Goal: Find contact information: Find contact information

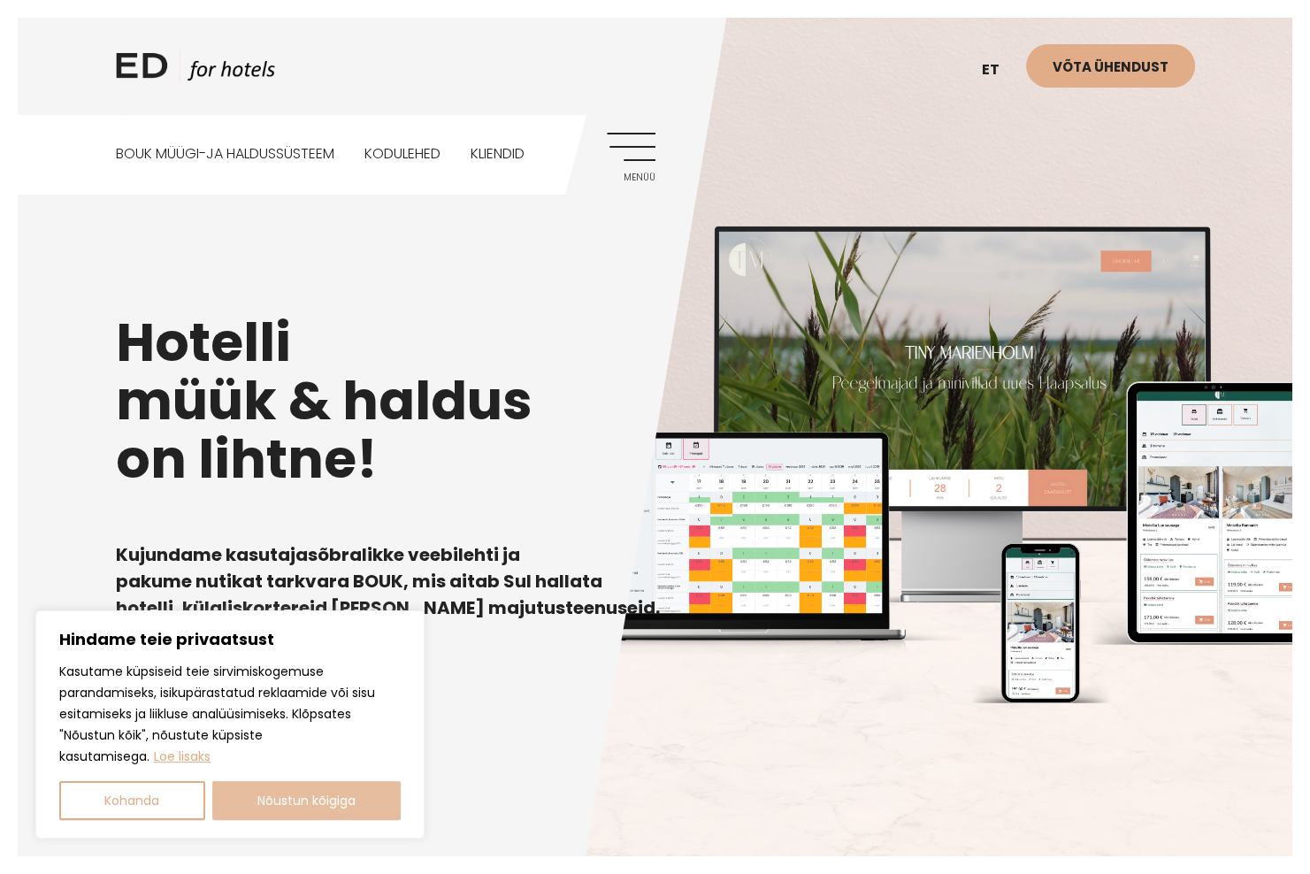
click at [329, 809] on button "Nõustun kõigiga" at bounding box center [306, 800] width 189 height 39
checkbox input "true"
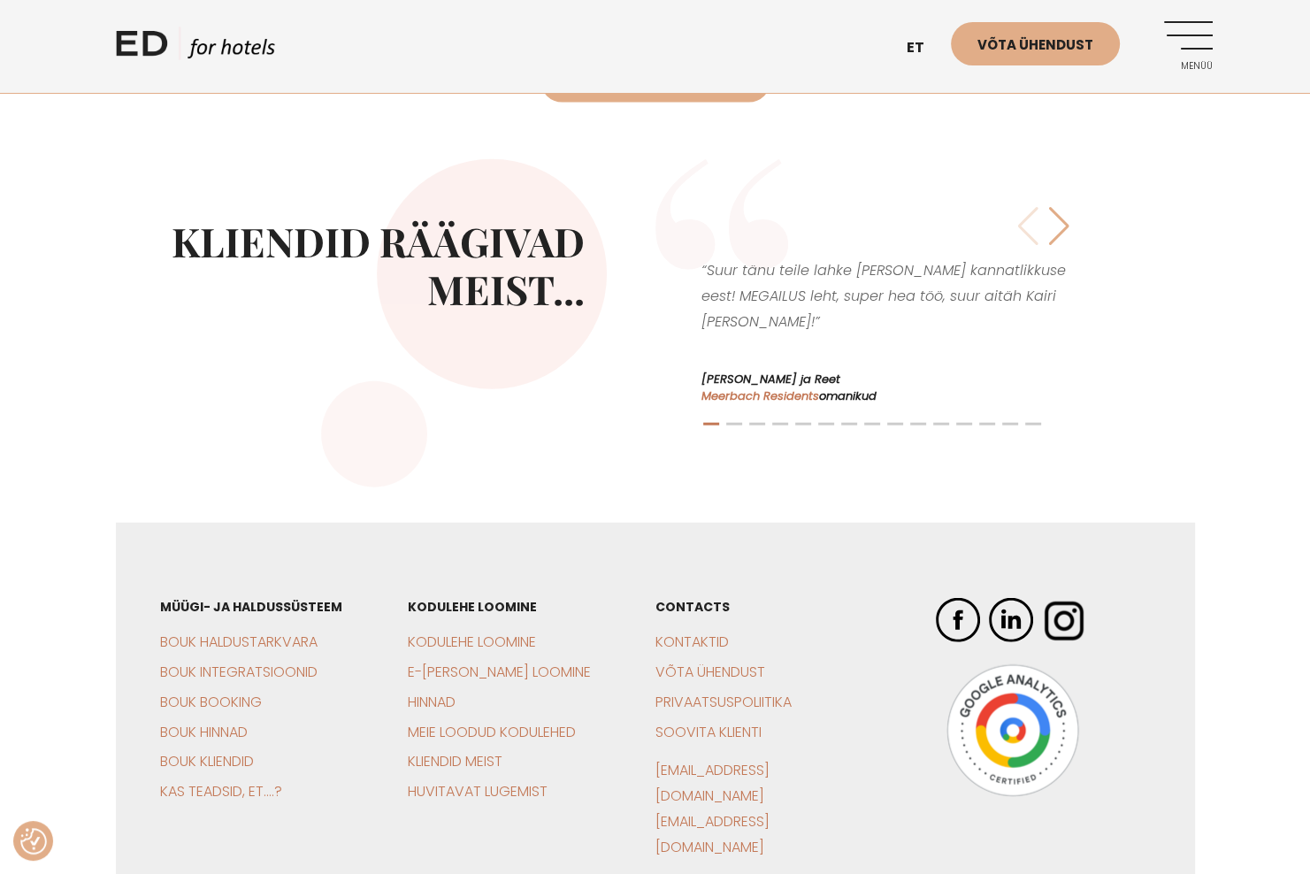
scroll to position [3994, 0]
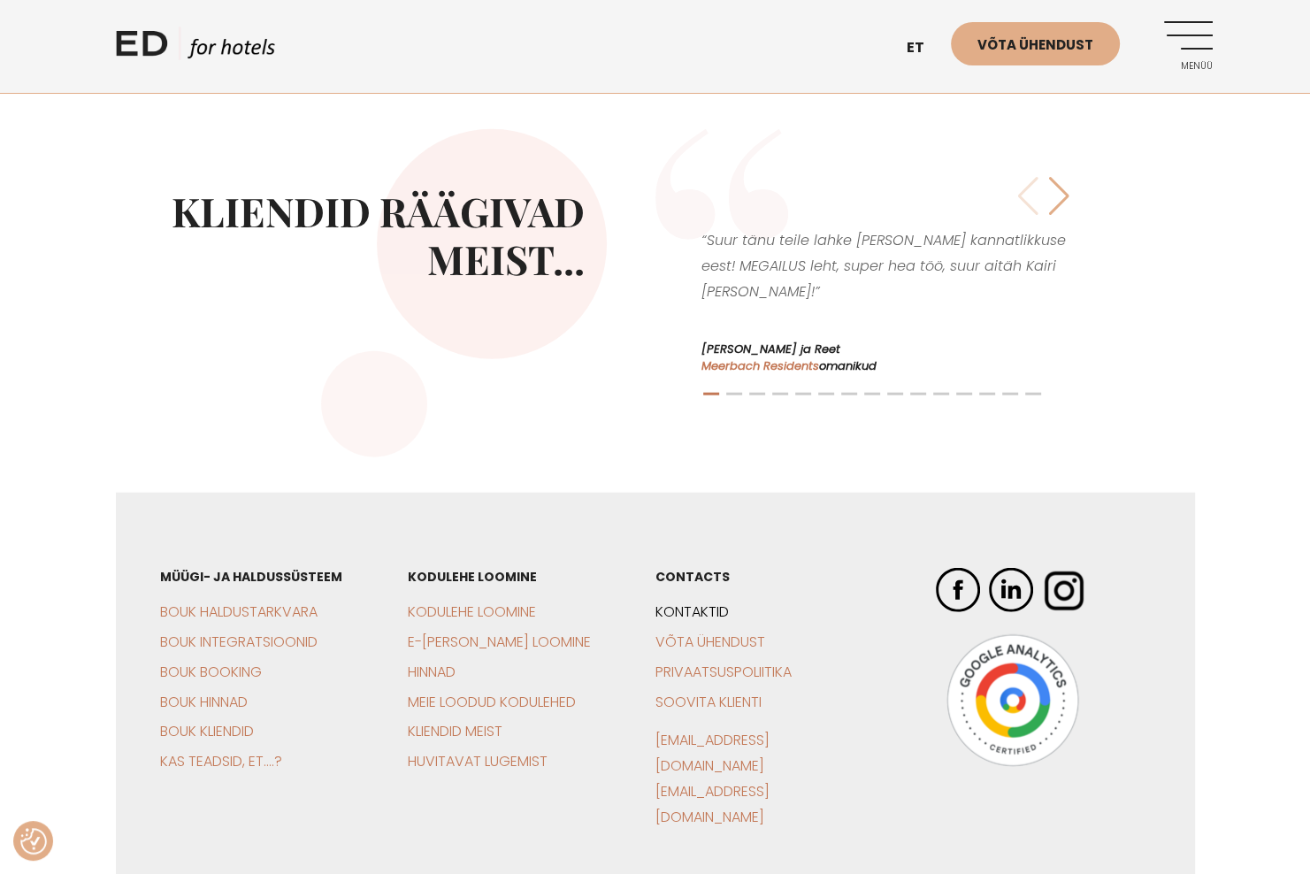
click at [693, 601] on link "Kontaktid" at bounding box center [691, 611] width 73 height 20
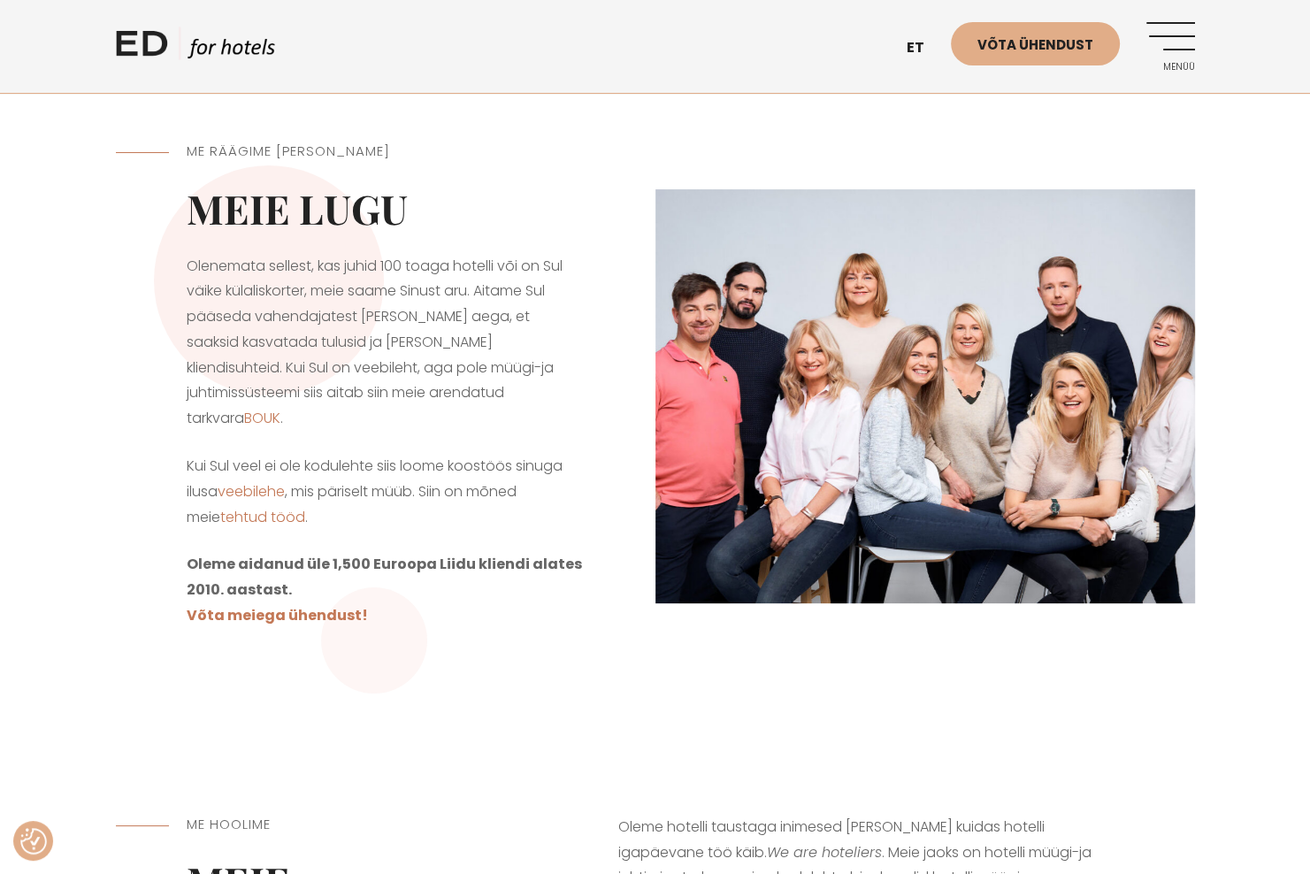
click at [986, 671] on div "ME RÄÄGIME SINU KEELES Meie lugu Olenemata sellest, kas juhid 100 toaga hotelli…" at bounding box center [655, 715] width 1310 height 1431
click at [1176, 67] on span "Menüü" at bounding box center [1170, 67] width 49 height 11
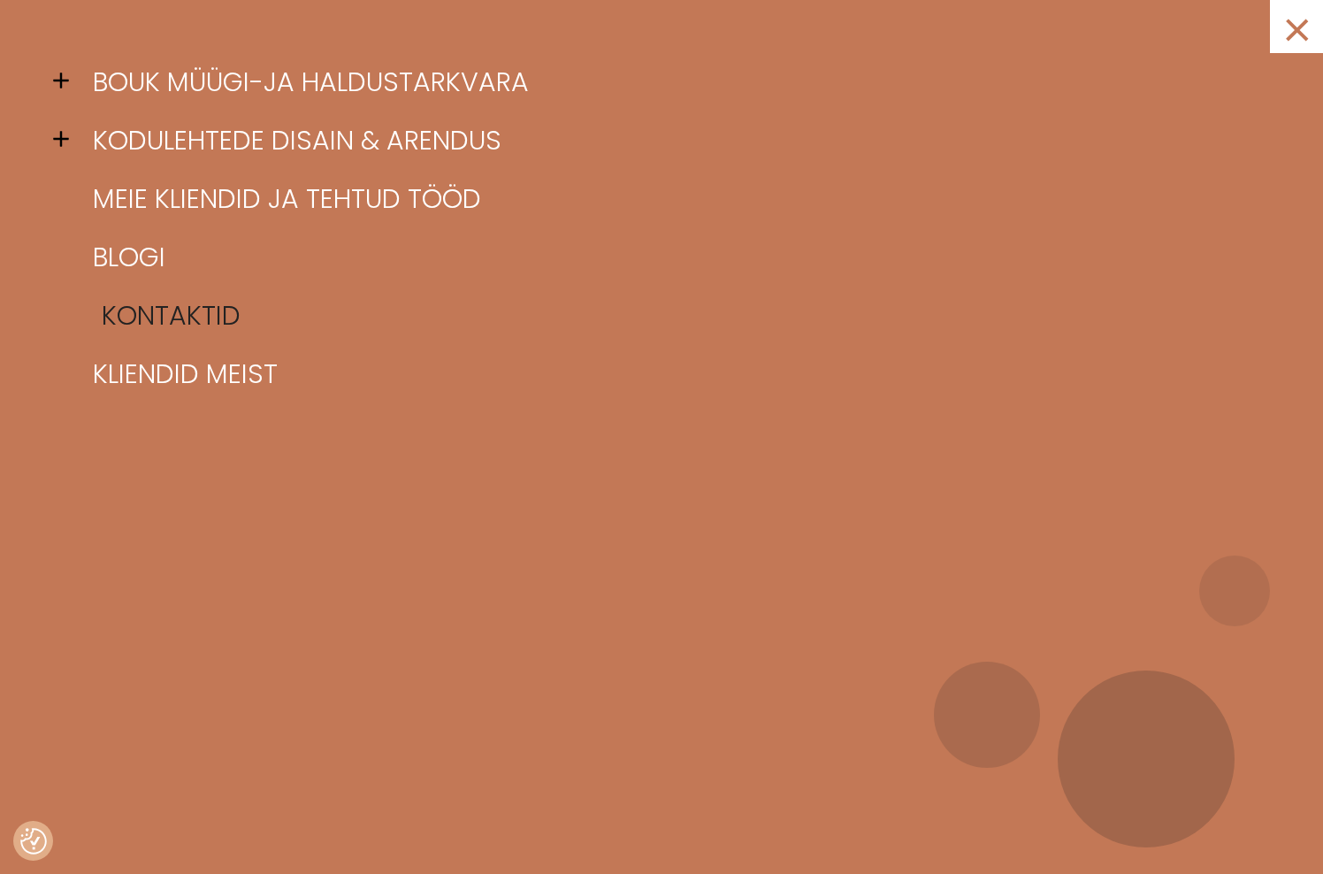
click at [199, 322] on link "Kontaktid" at bounding box center [683, 316] width 1191 height 58
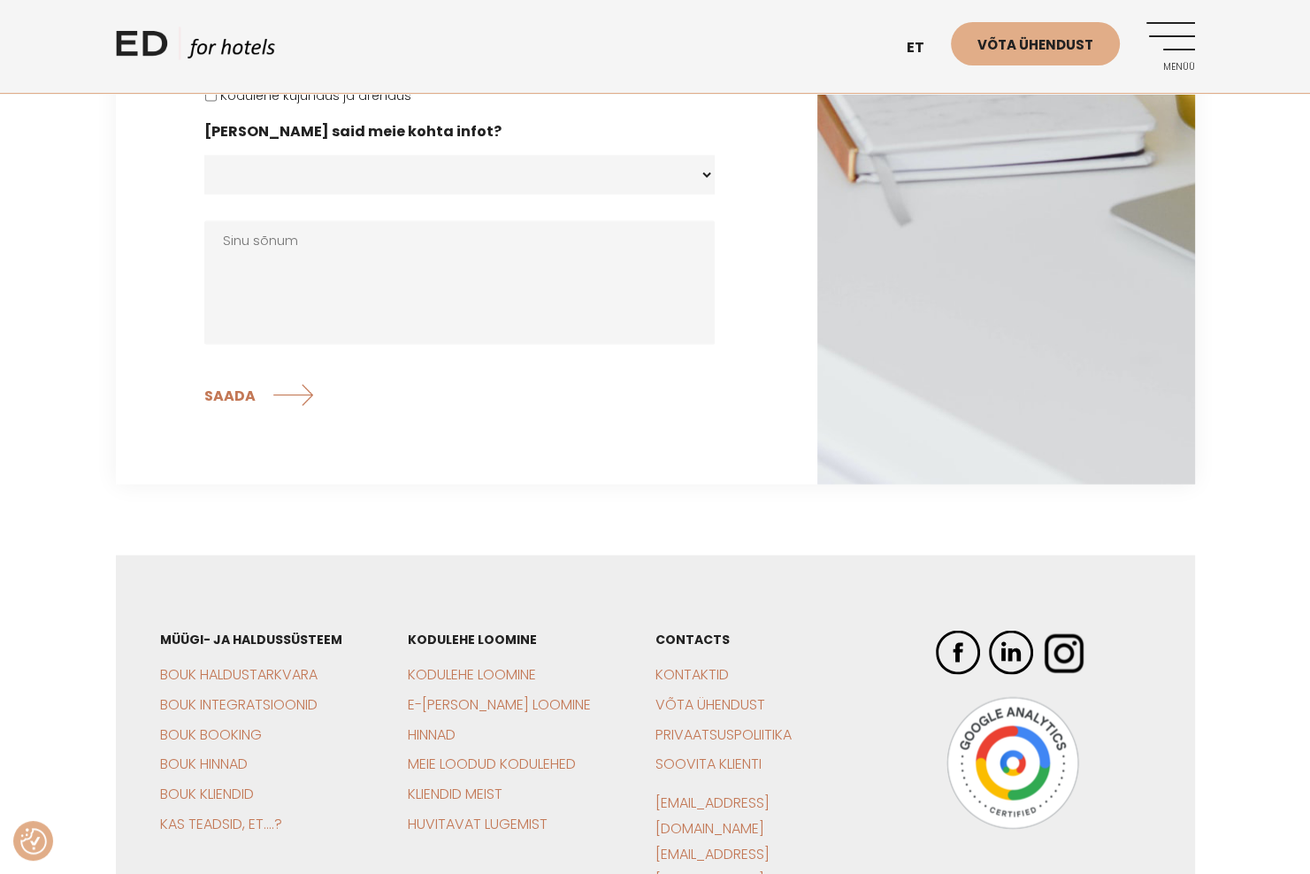
scroll to position [3450, 0]
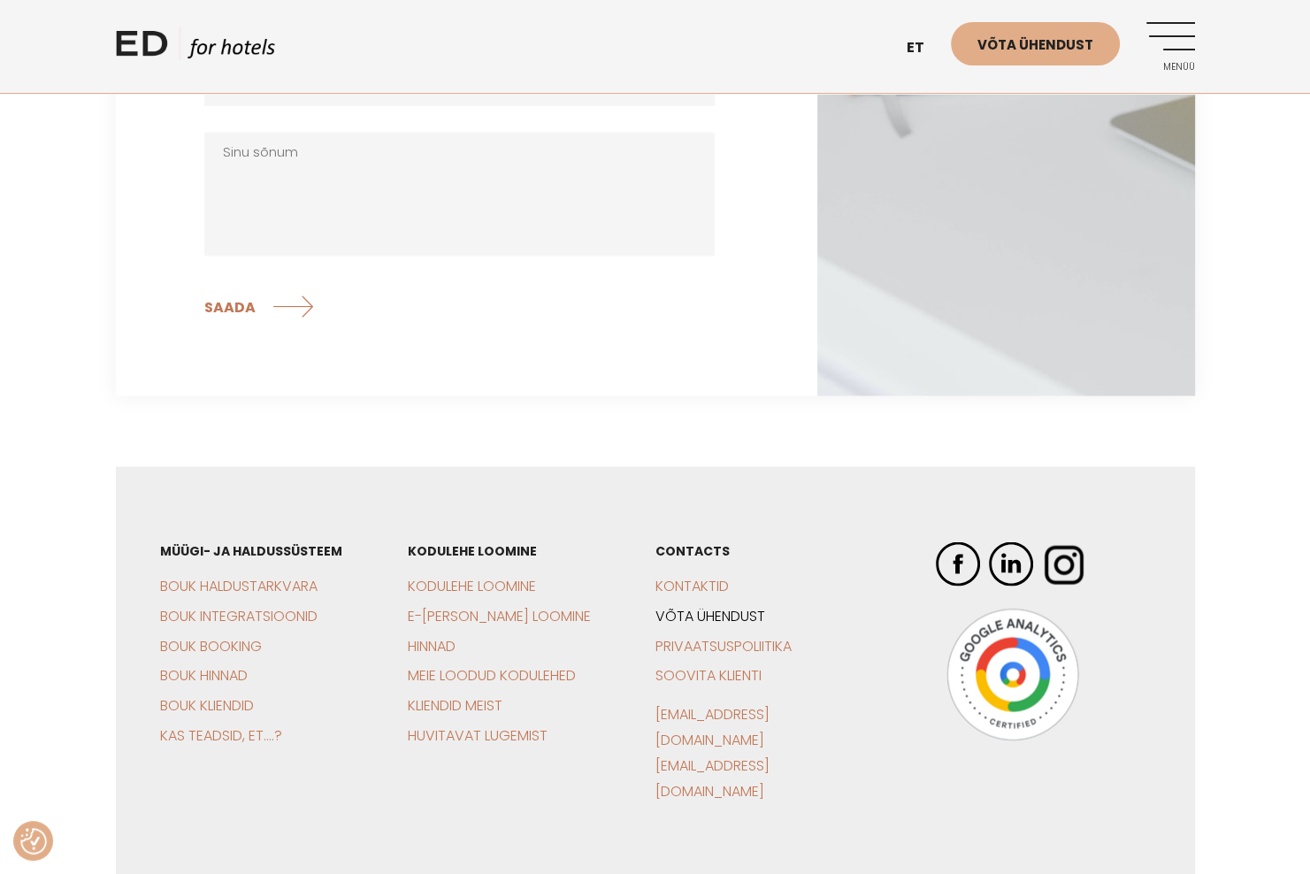
click at [702, 606] on link "Võta ühendust" at bounding box center [710, 616] width 110 height 20
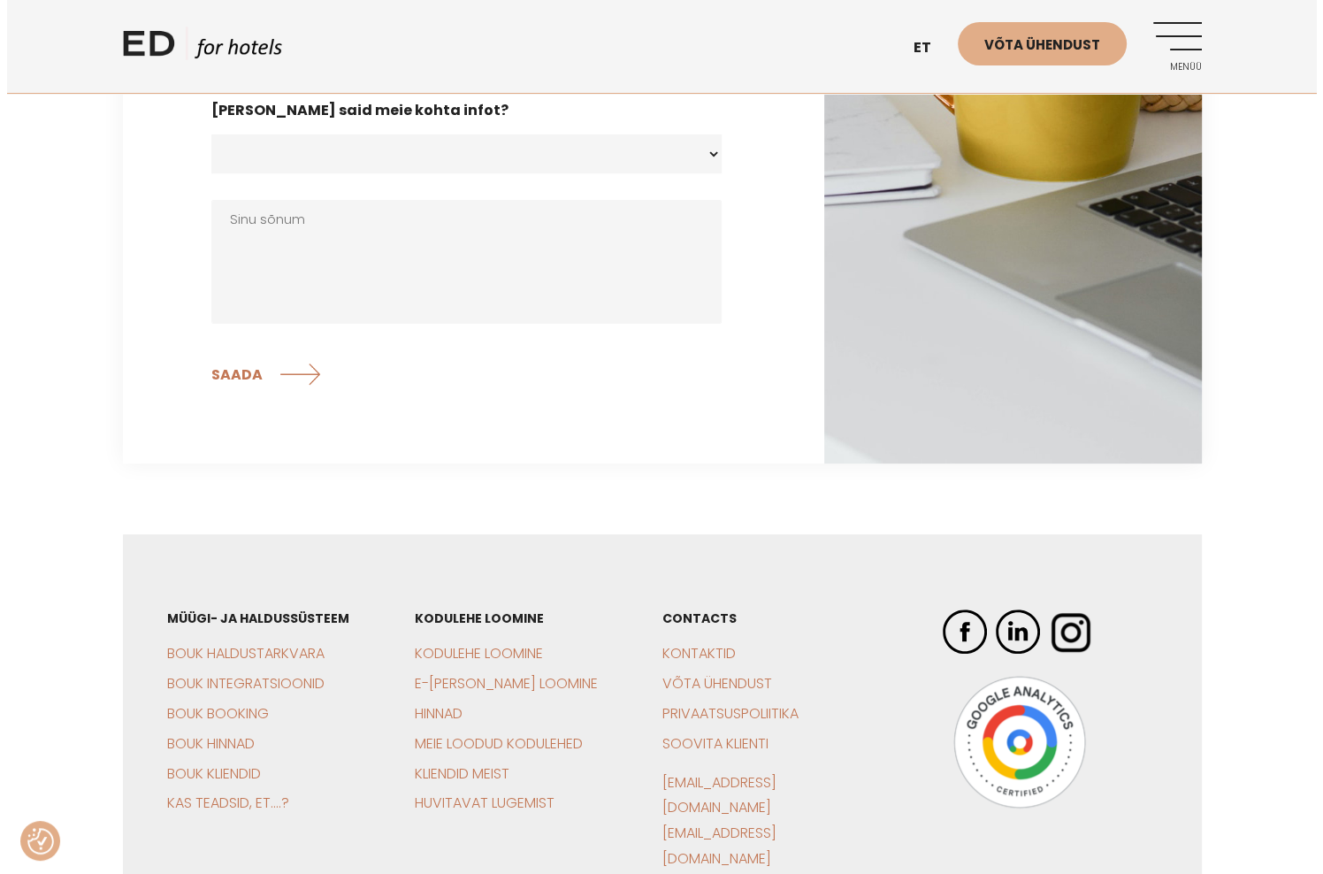
scroll to position [618, 0]
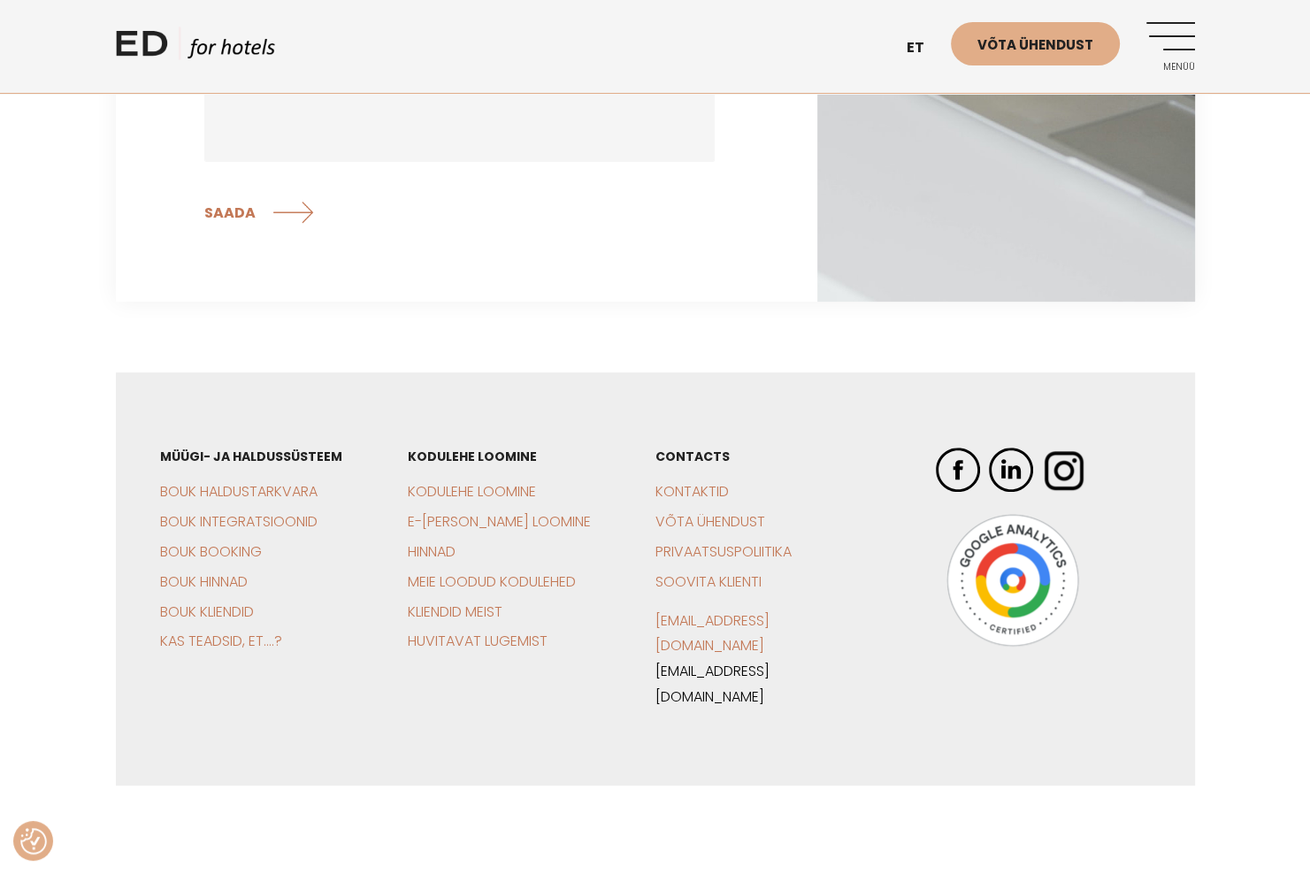
click at [770, 661] on link "[EMAIL_ADDRESS][DOMAIN_NAME]" at bounding box center [712, 684] width 114 height 46
click at [1178, 36] on link "Menüü" at bounding box center [1170, 46] width 49 height 49
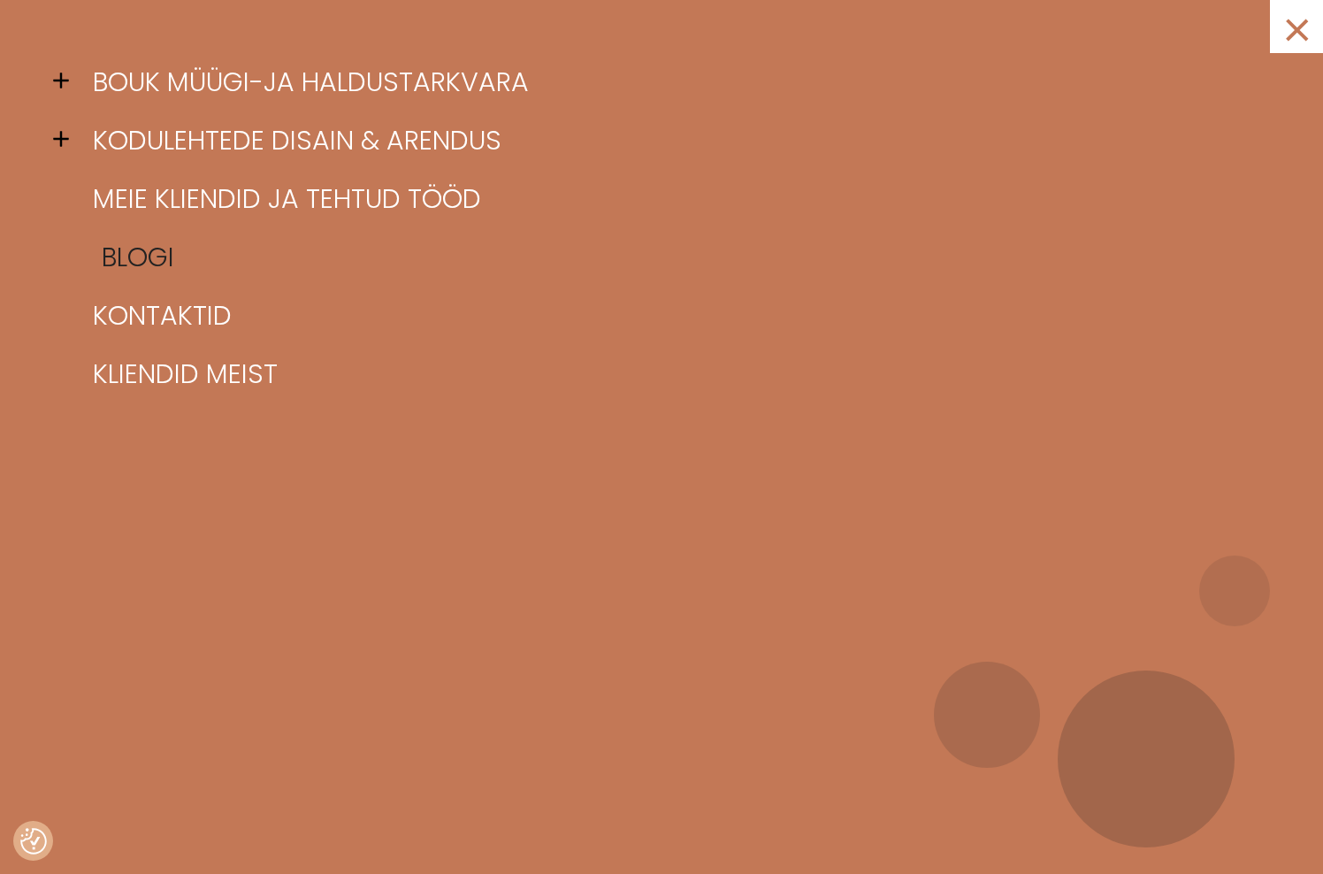
click at [133, 250] on link "Blogi" at bounding box center [683, 257] width 1191 height 58
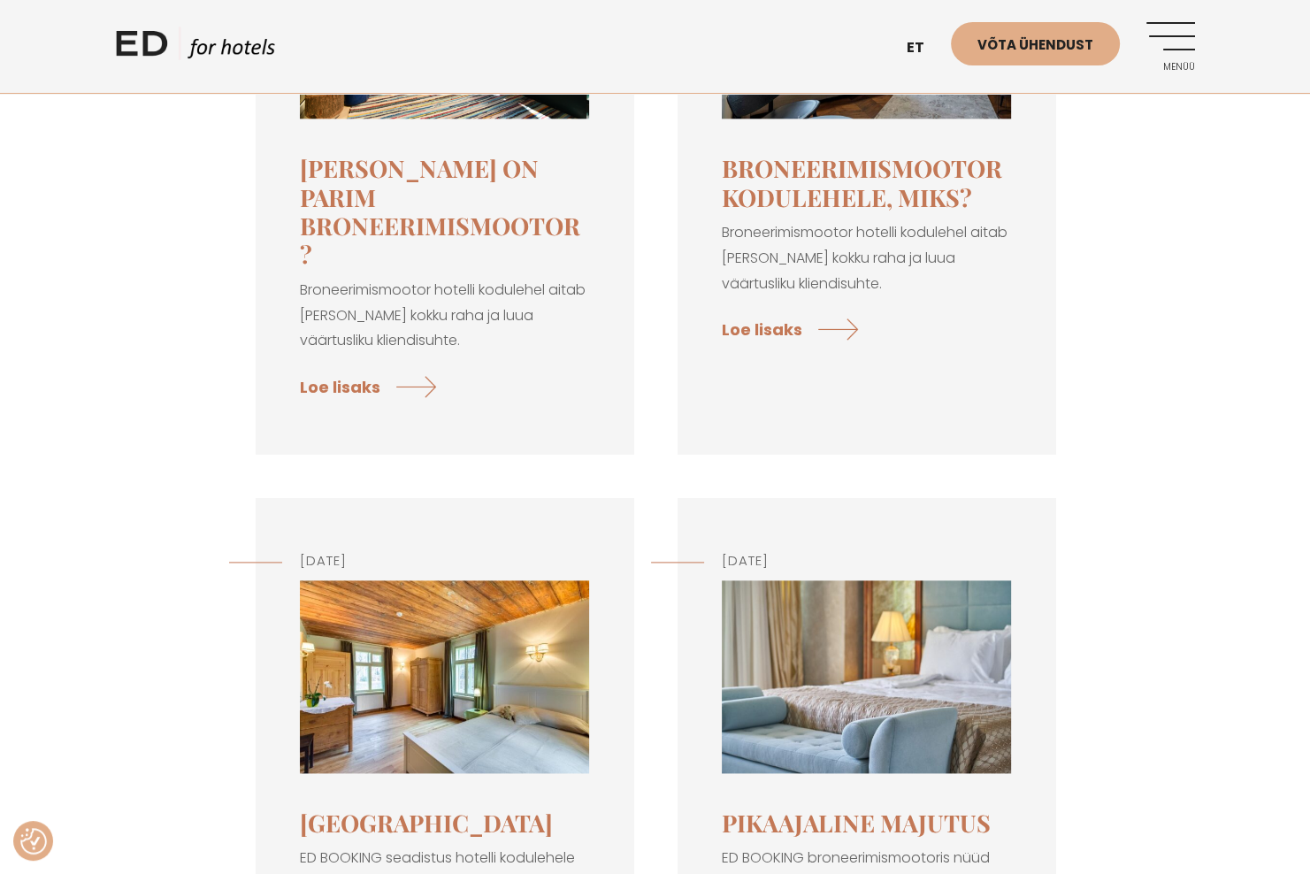
scroll to position [8845, 0]
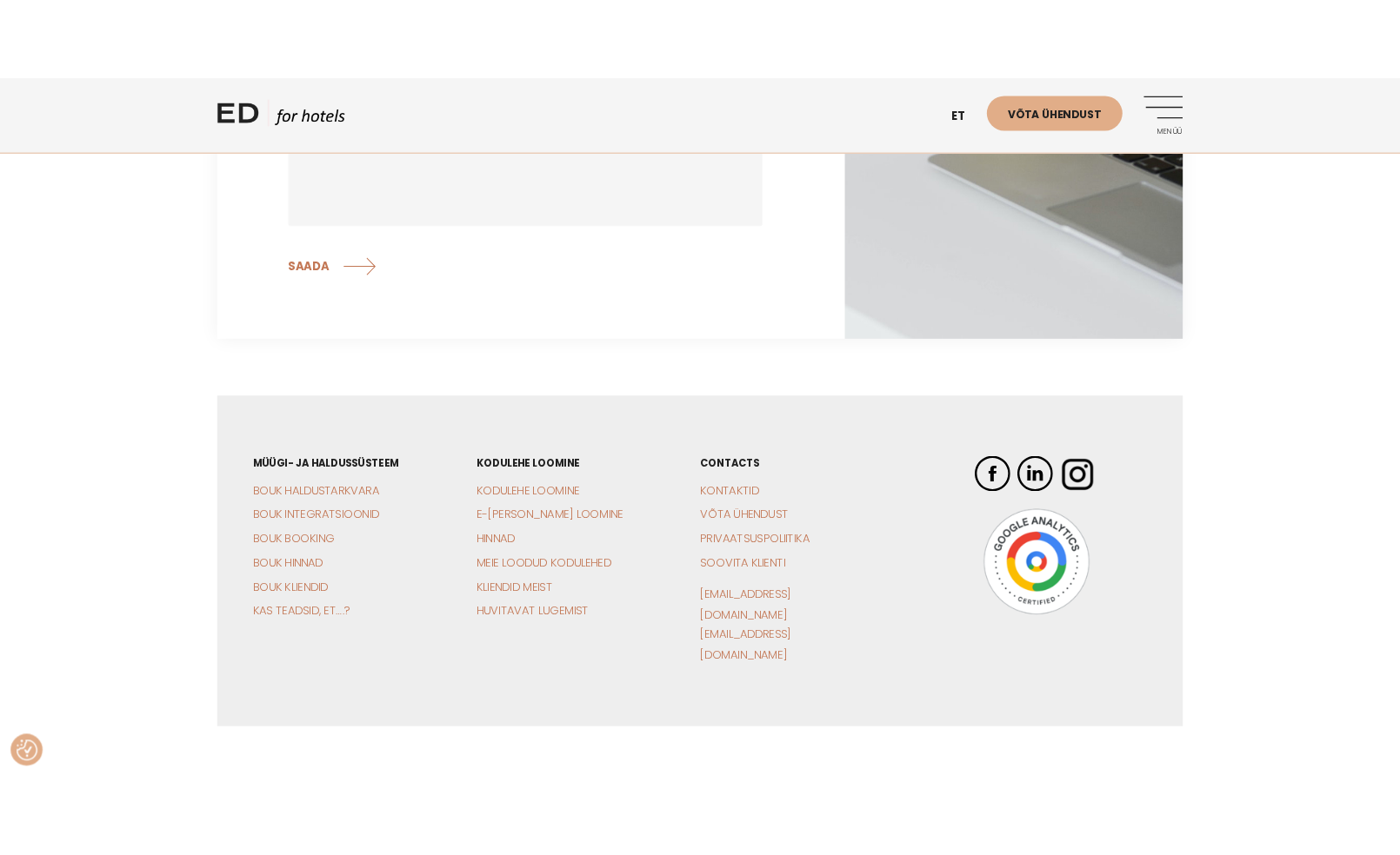
scroll to position [5473, 0]
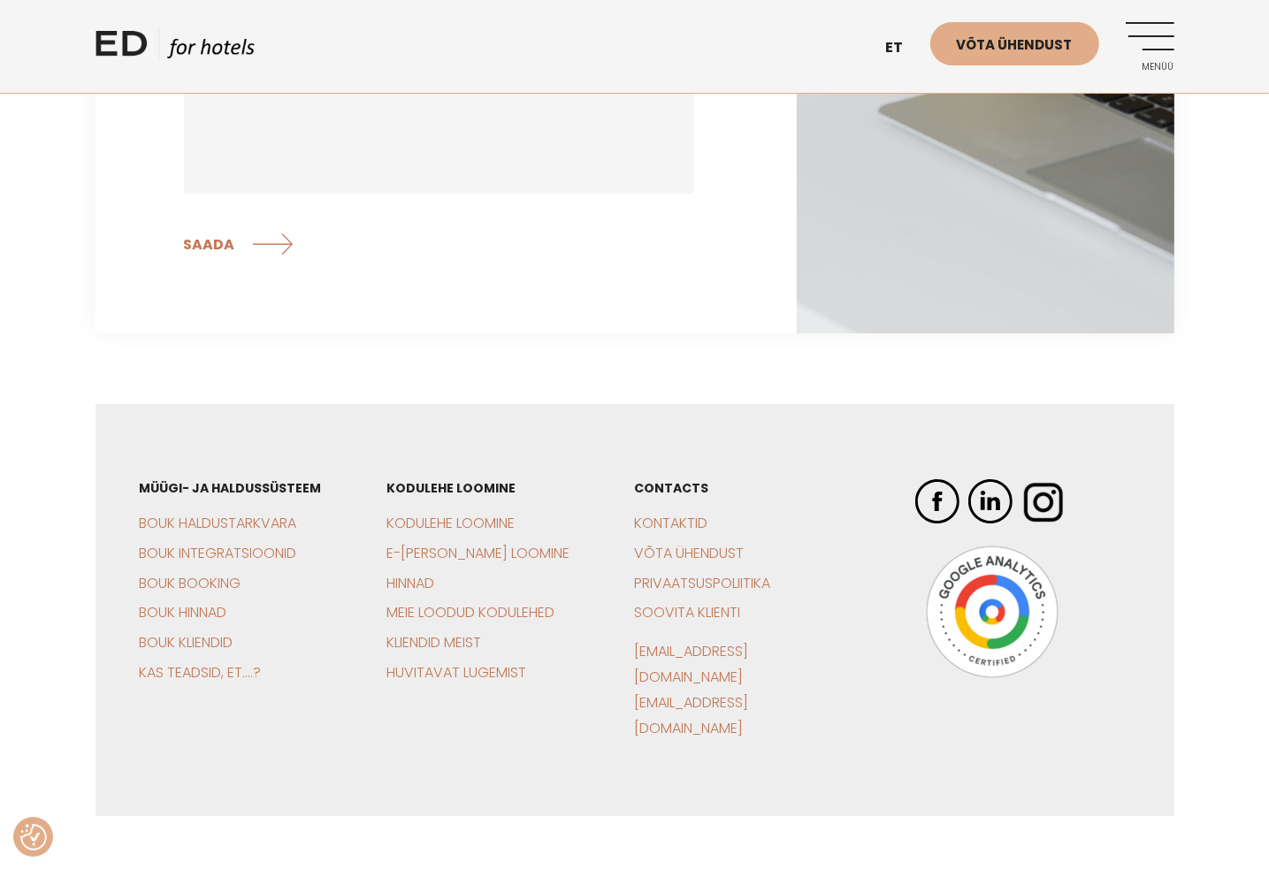
scroll to position [5622, 0]
